Goal: Task Accomplishment & Management: Manage account settings

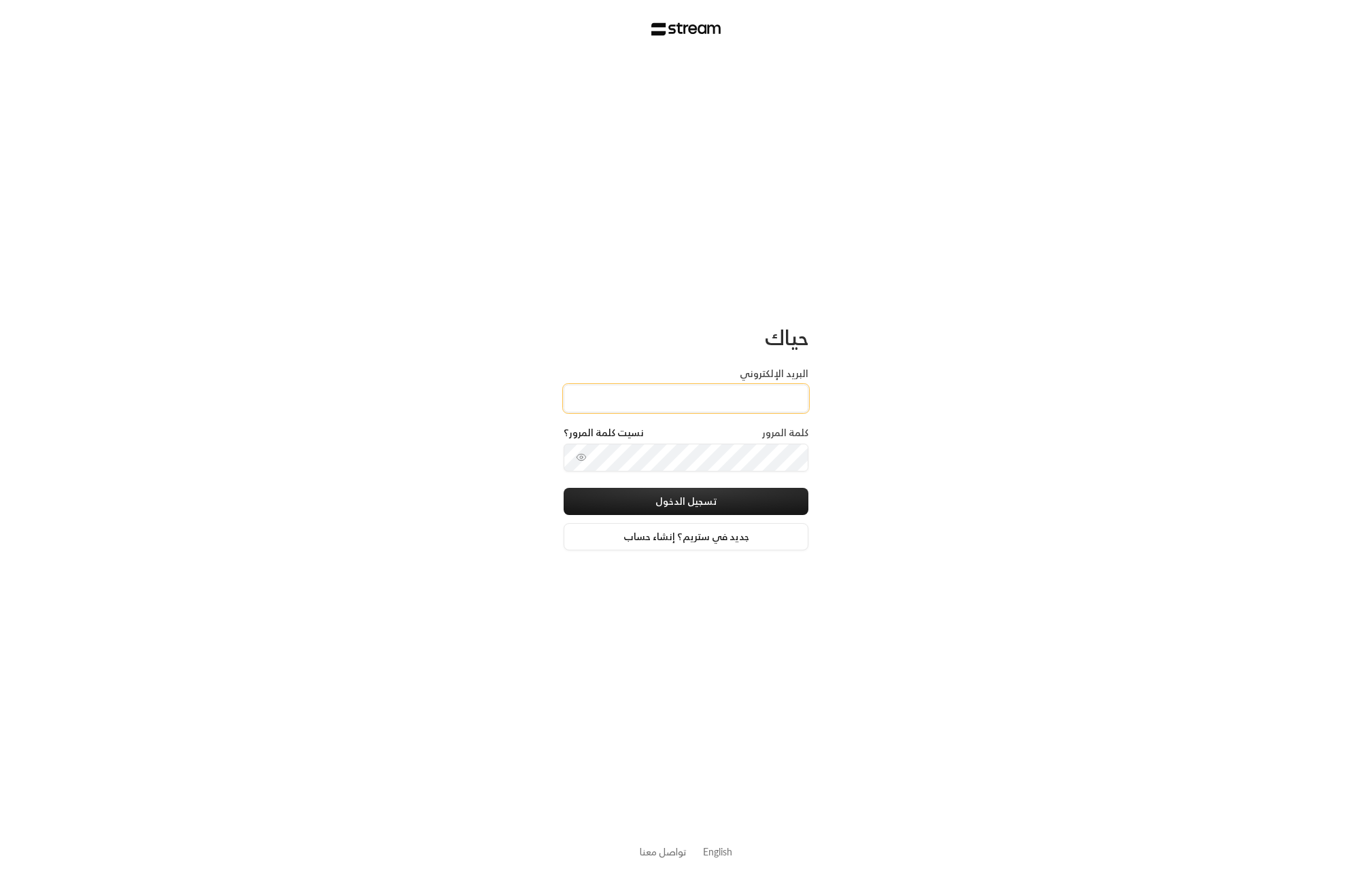
type input "[EMAIL_ADDRESS][DOMAIN_NAME]"
click at [686, 503] on button "تسجيل الدخول" at bounding box center [686, 501] width 245 height 27
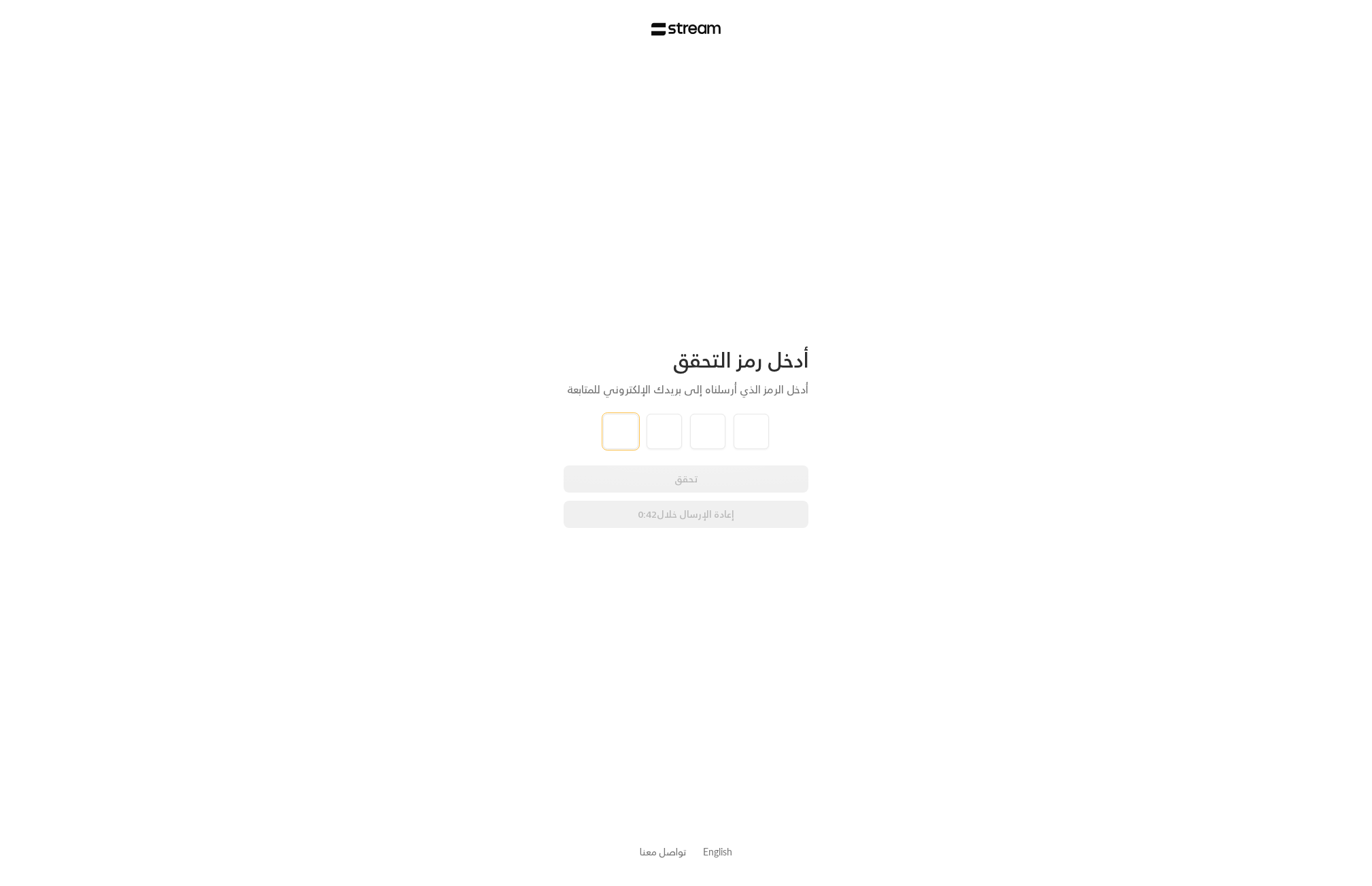
type input "1"
type input "3"
type input "7"
type input "8"
